Goal: Information Seeking & Learning: Stay updated

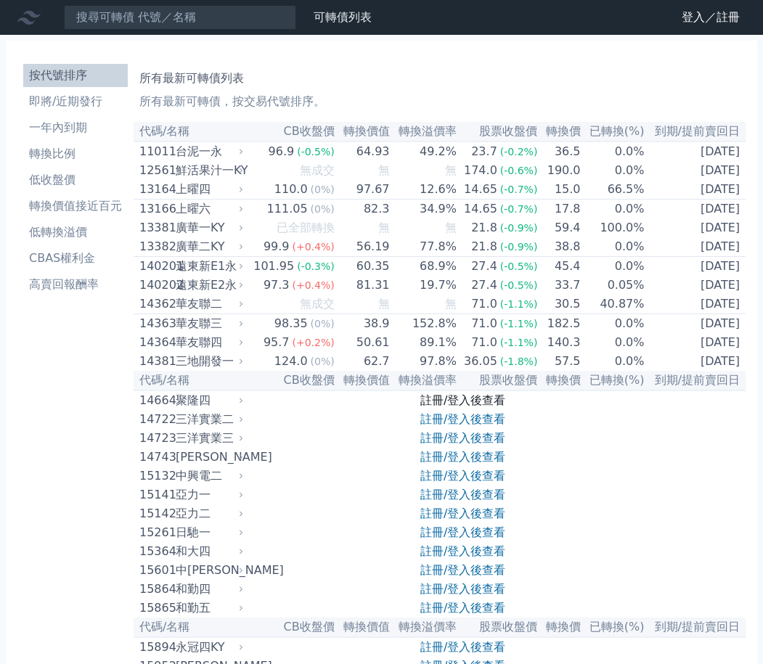
click at [494, 407] on link "註冊/登入後查看" at bounding box center [462, 400] width 85 height 14
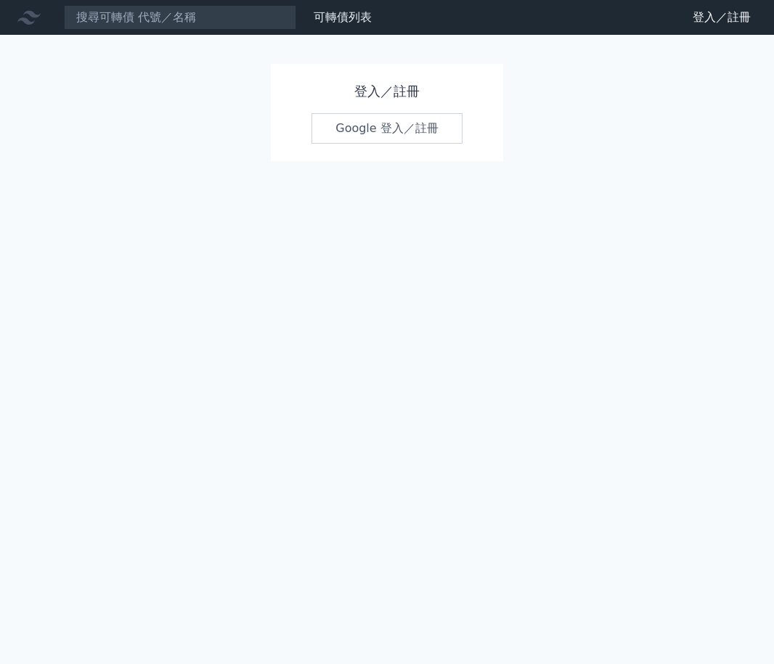
click at [371, 134] on link "Google 登入／註冊" at bounding box center [386, 128] width 151 height 30
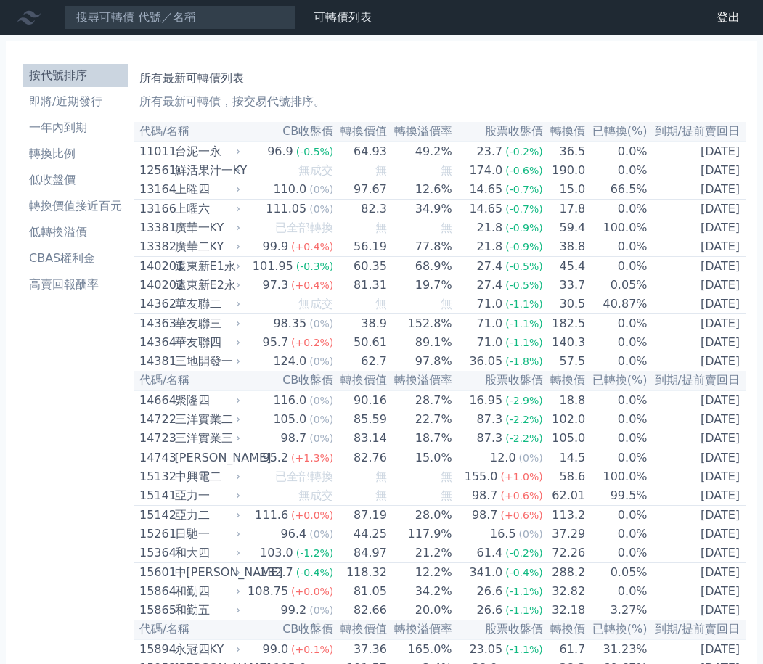
click at [86, 97] on li "即將/近期發行" at bounding box center [75, 101] width 104 height 17
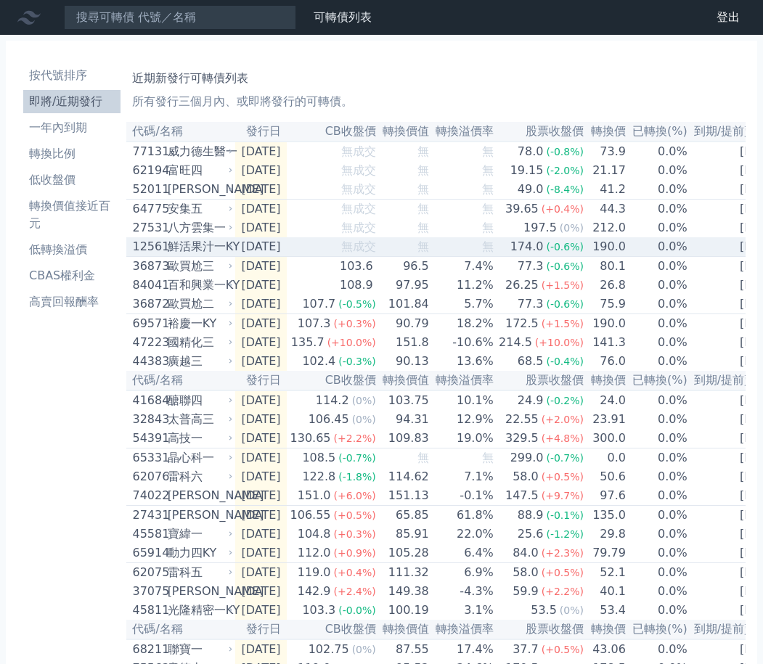
click at [344, 257] on td "無成交" at bounding box center [332, 247] width 90 height 20
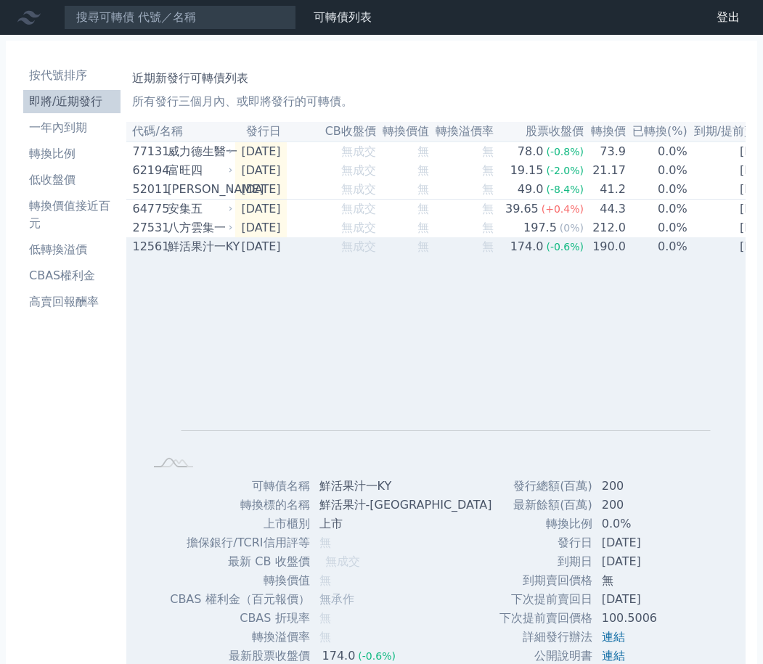
click at [344, 256] on td "無成交" at bounding box center [332, 246] width 90 height 19
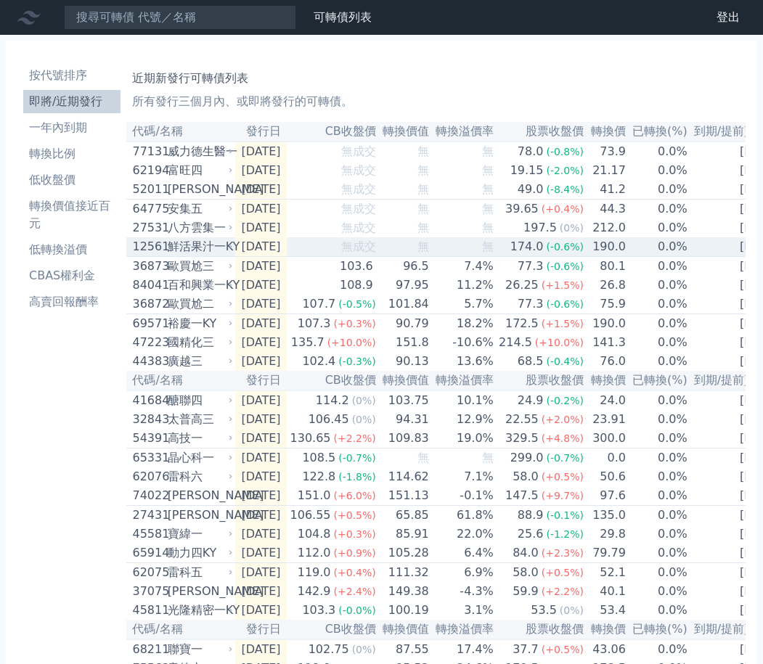
click at [353, 237] on td "無成交" at bounding box center [332, 227] width 90 height 19
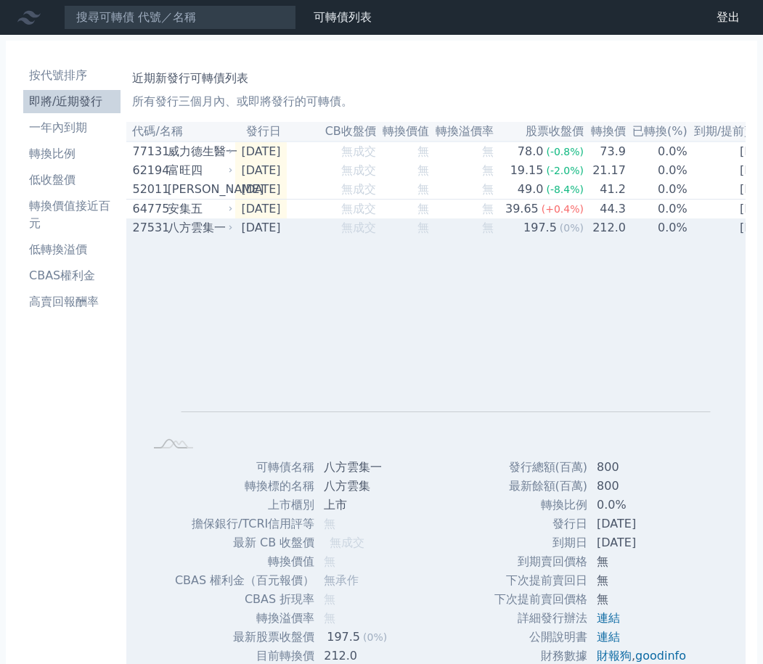
click at [353, 237] on td "無成交" at bounding box center [332, 227] width 90 height 19
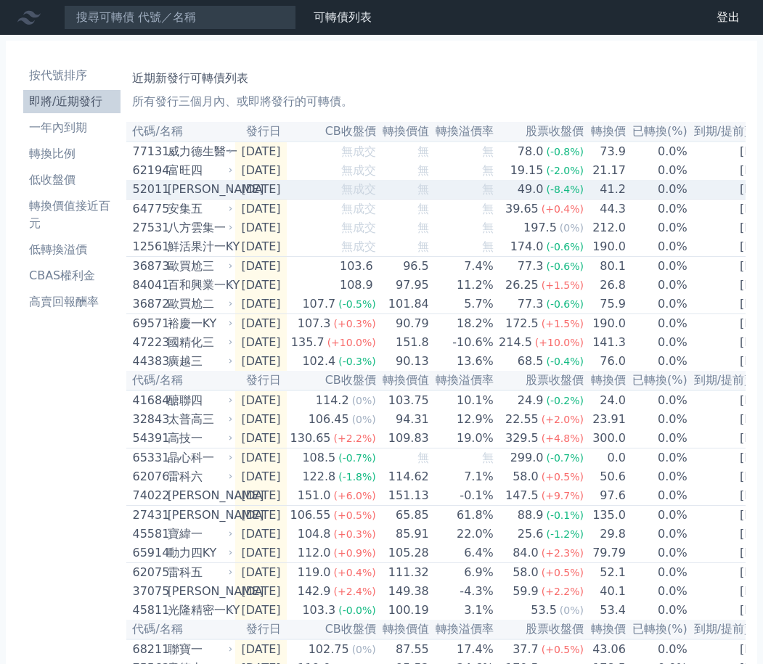
click at [372, 192] on span "無成交" at bounding box center [358, 189] width 35 height 14
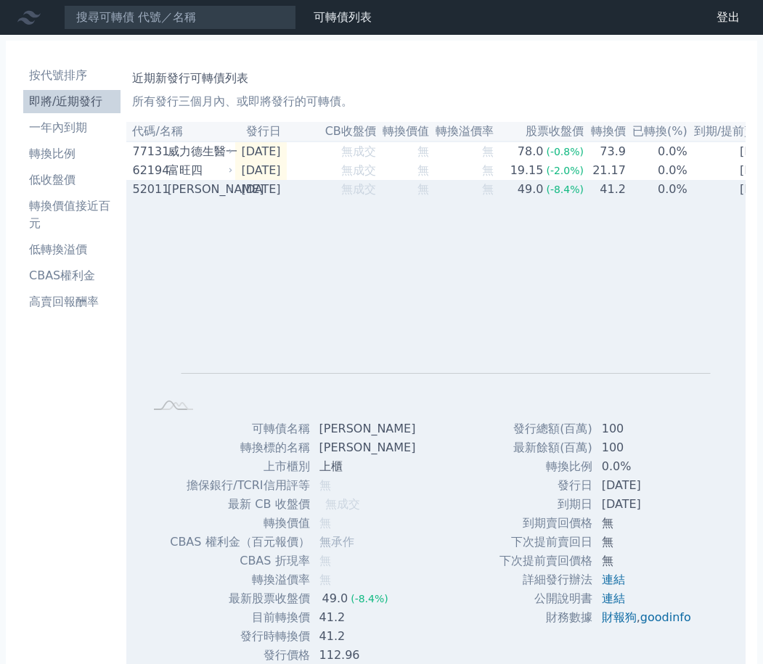
click at [372, 194] on span "無成交" at bounding box center [358, 189] width 35 height 14
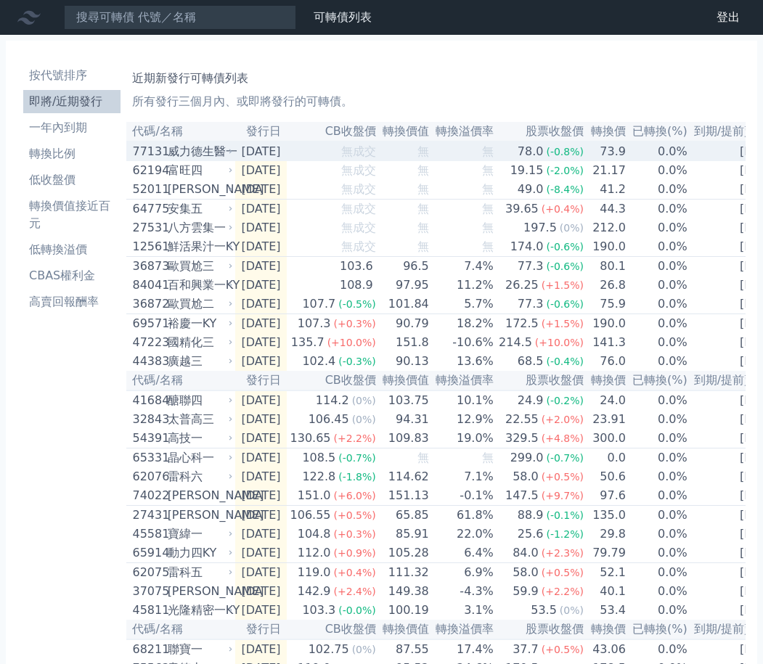
click at [286, 155] on td "[DATE]" at bounding box center [260, 151] width 51 height 20
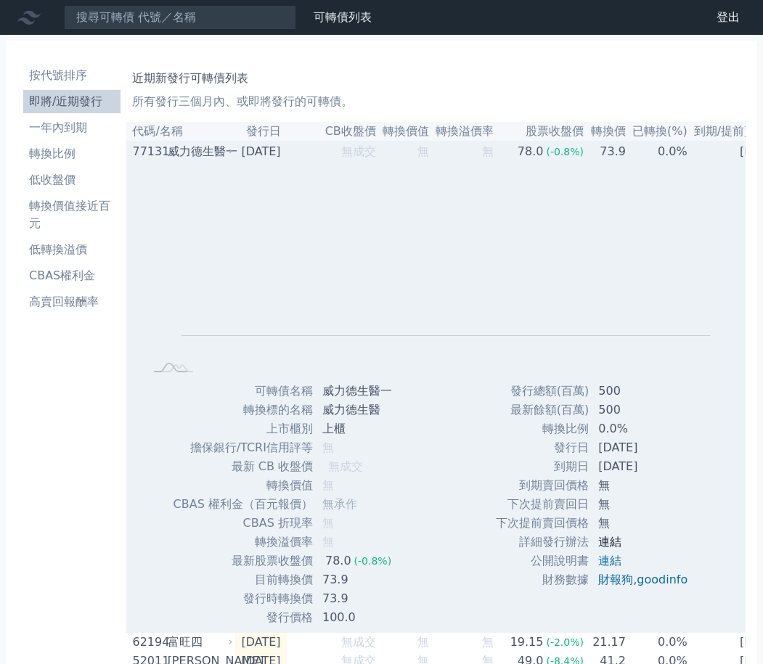
click at [612, 544] on link "連結" at bounding box center [609, 542] width 23 height 14
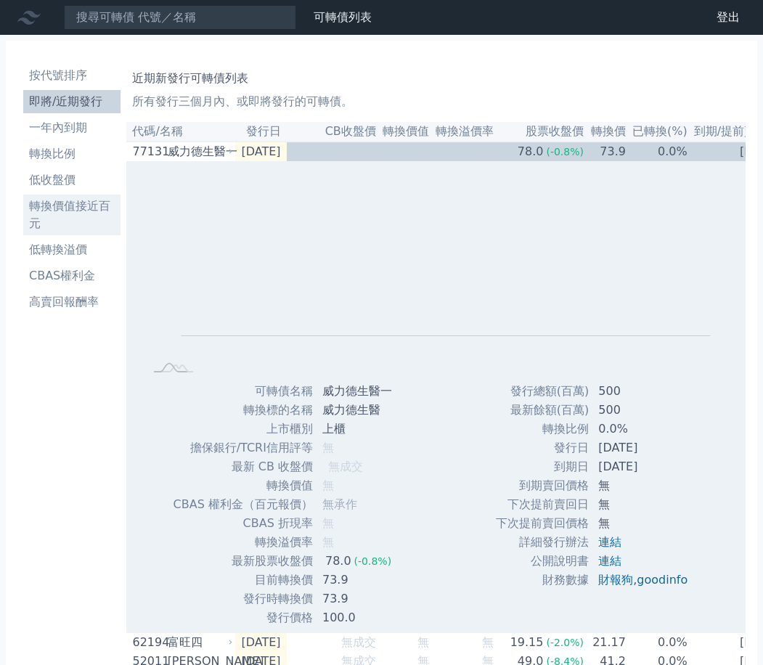
click at [73, 205] on li "轉換價值接近百元" at bounding box center [71, 214] width 97 height 35
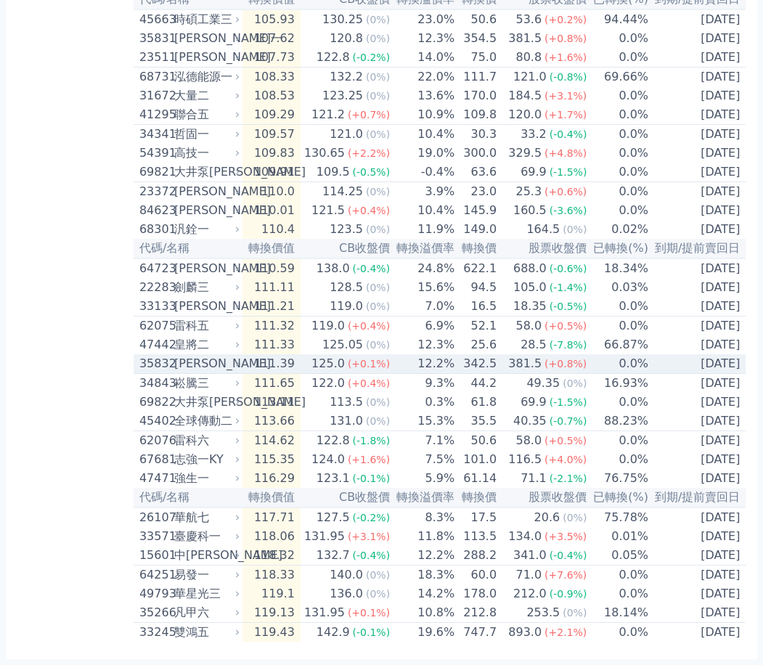
scroll to position [2859, 0]
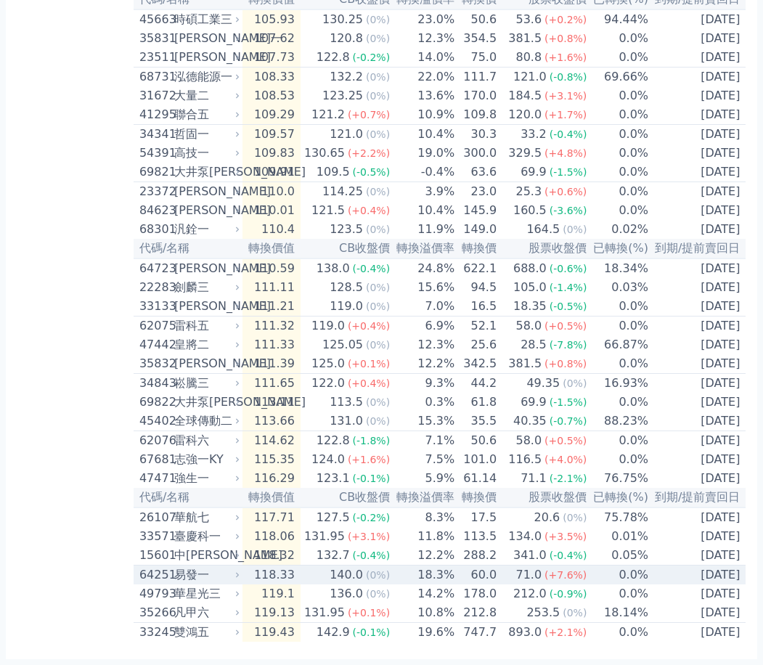
click at [383, 569] on span "(0%)" at bounding box center [378, 575] width 24 height 12
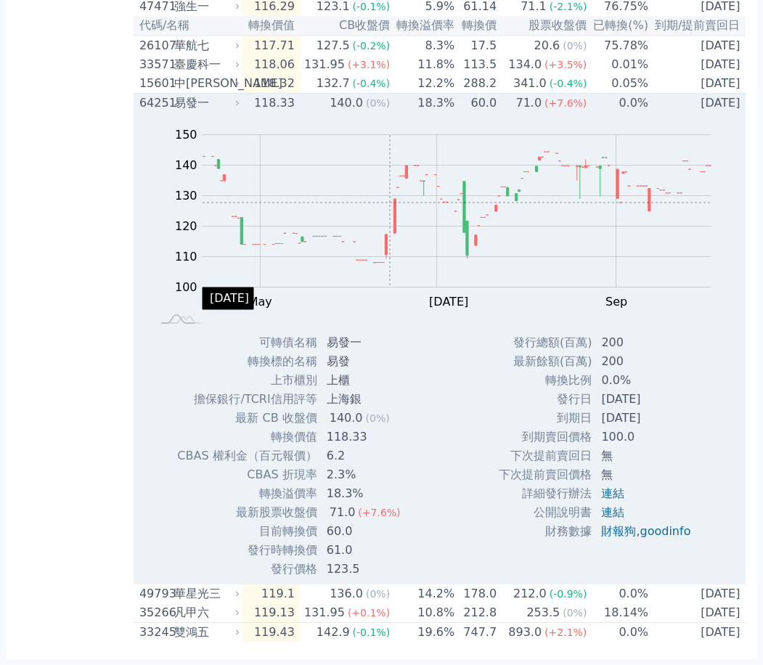
scroll to position [3149, 0]
click at [516, 112] on div "71.0" at bounding box center [528, 102] width 32 height 17
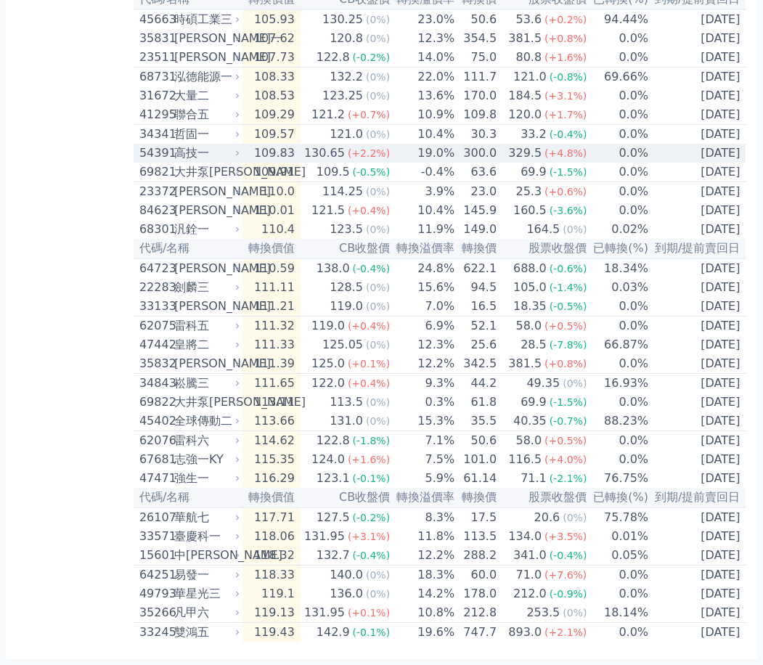
click at [517, 144] on div "329.5" at bounding box center [524, 152] width 39 height 17
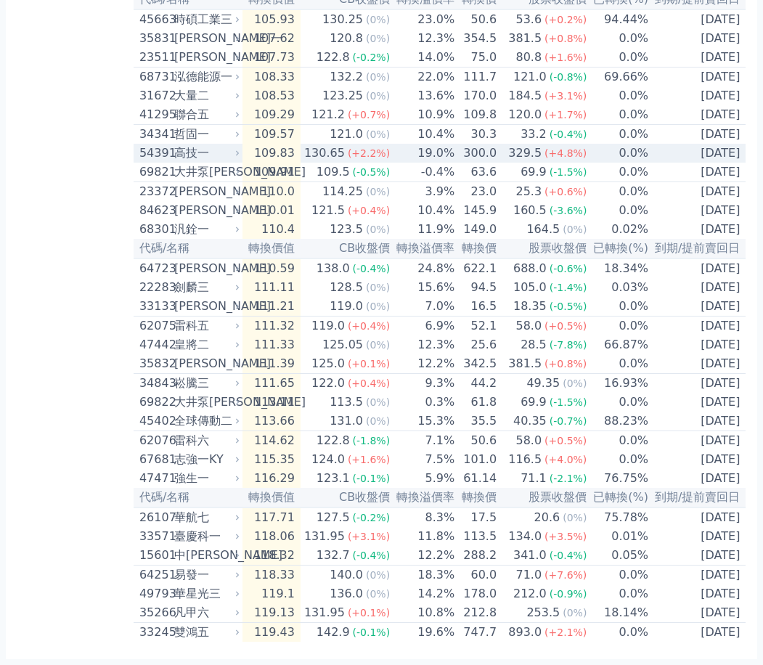
click at [554, 147] on span "(+4.8%)" at bounding box center [565, 153] width 42 height 12
